Goal: Task Accomplishment & Management: Complete application form

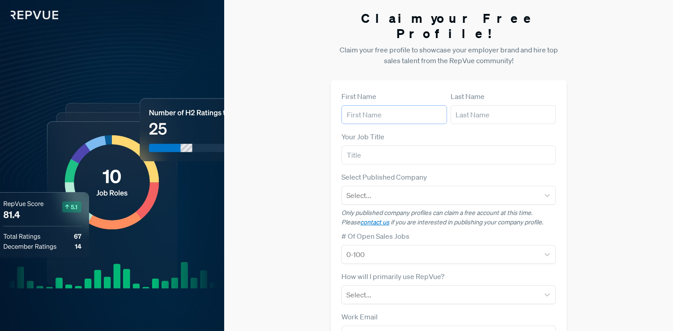
click at [368, 105] on input "text" at bounding box center [394, 114] width 105 height 19
type input "[PERSON_NAME]"
type input "Recruiter"
click at [378, 189] on div at bounding box center [441, 195] width 188 height 13
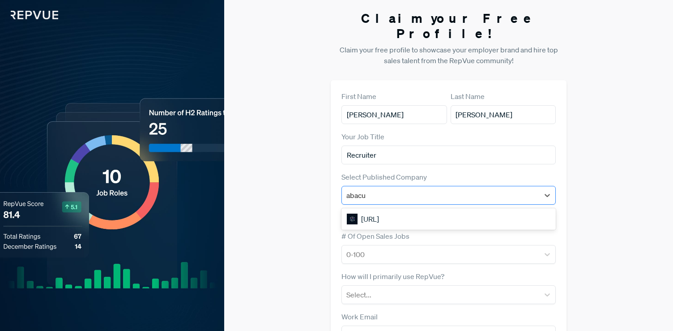
type input "abacus"
click at [386, 210] on div "[URL]" at bounding box center [449, 219] width 214 height 18
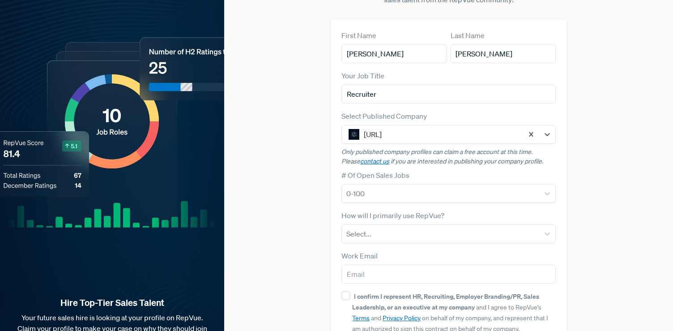
scroll to position [66, 0]
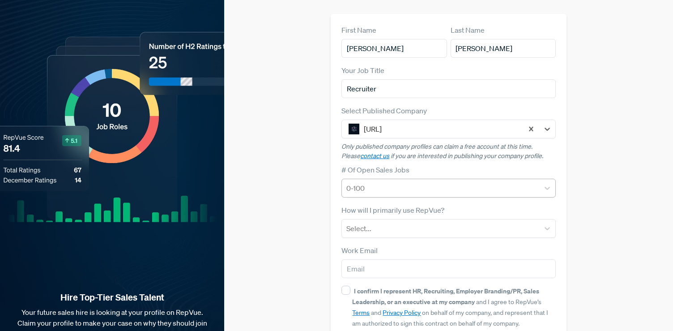
click at [382, 182] on div at bounding box center [441, 188] width 188 height 13
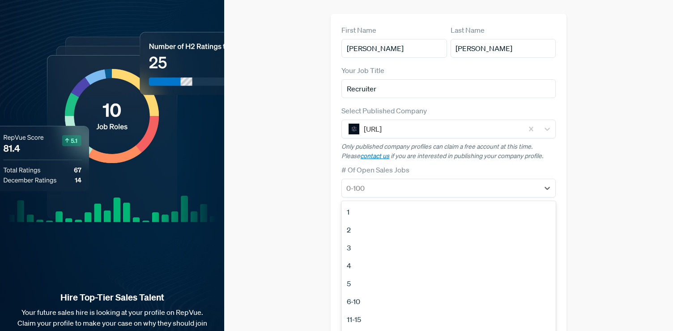
click at [356, 292] on div "6-10" at bounding box center [449, 301] width 214 height 18
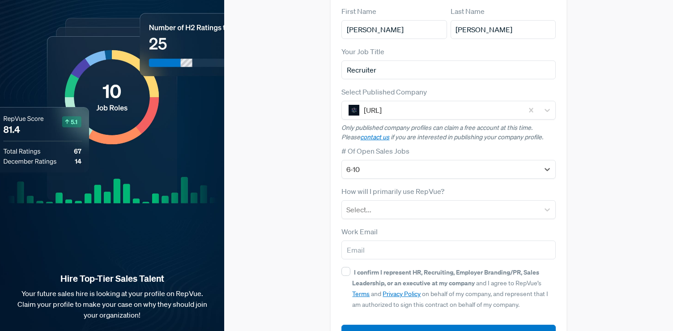
scroll to position [86, 0]
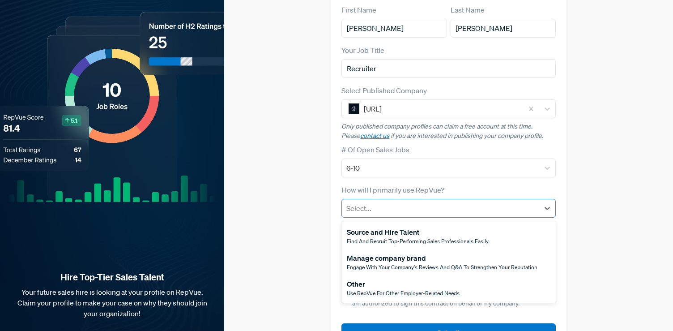
click at [377, 202] on div at bounding box center [441, 208] width 188 height 13
click at [394, 227] on div "Source and Hire Talent" at bounding box center [418, 232] width 142 height 11
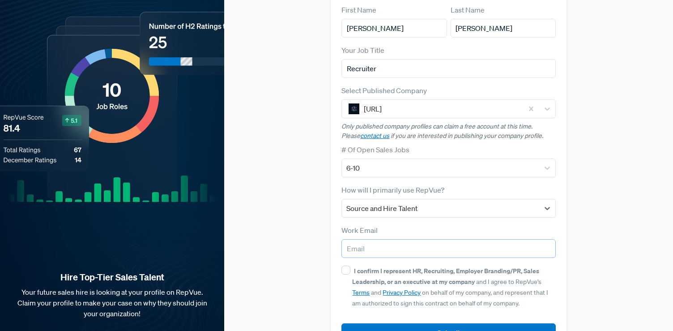
click at [384, 239] on input "email" at bounding box center [449, 248] width 214 height 19
type input "[PERSON_NAME][EMAIL_ADDRESS]"
click at [343, 265] on input "I confirm I represent HR, Recruiting, Employer Branding/PR, Sales Leadership, o…" at bounding box center [346, 269] width 9 height 9
checkbox input "true"
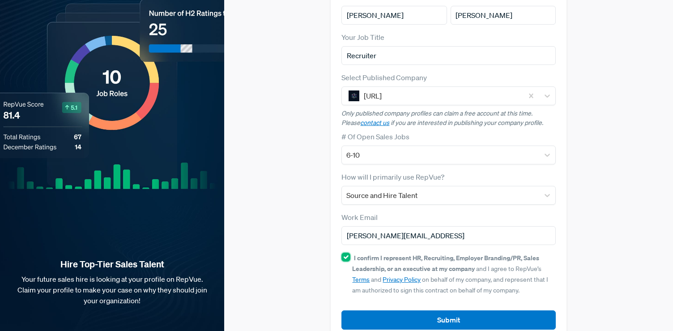
scroll to position [104, 0]
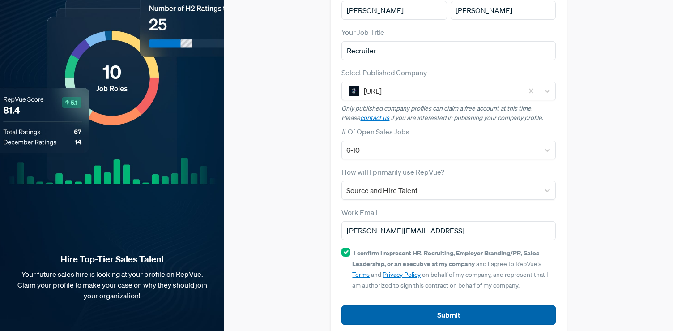
click at [454, 305] on button "Submit" at bounding box center [449, 314] width 214 height 19
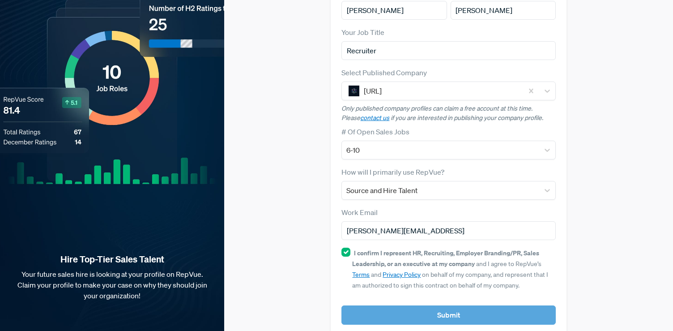
scroll to position [0, 0]
